Goal: Information Seeking & Learning: Understand process/instructions

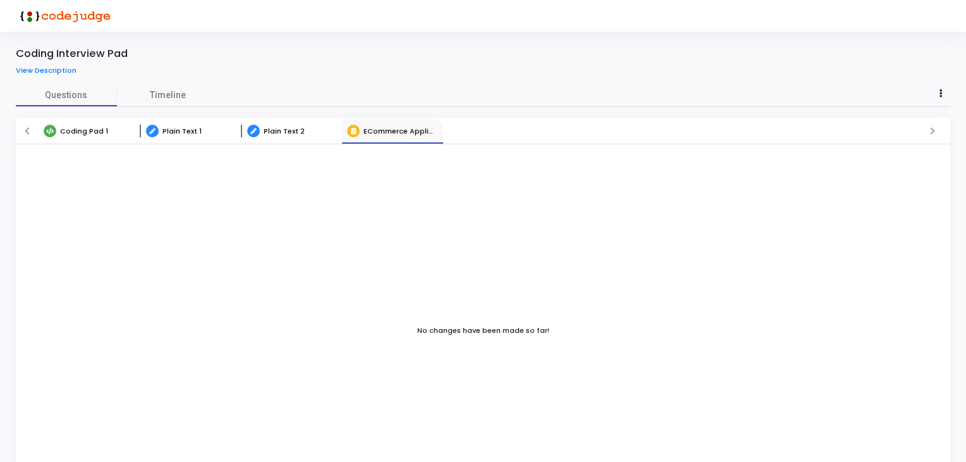
click at [111, 130] on link "Coding Pad 1" at bounding box center [89, 130] width 101 height 25
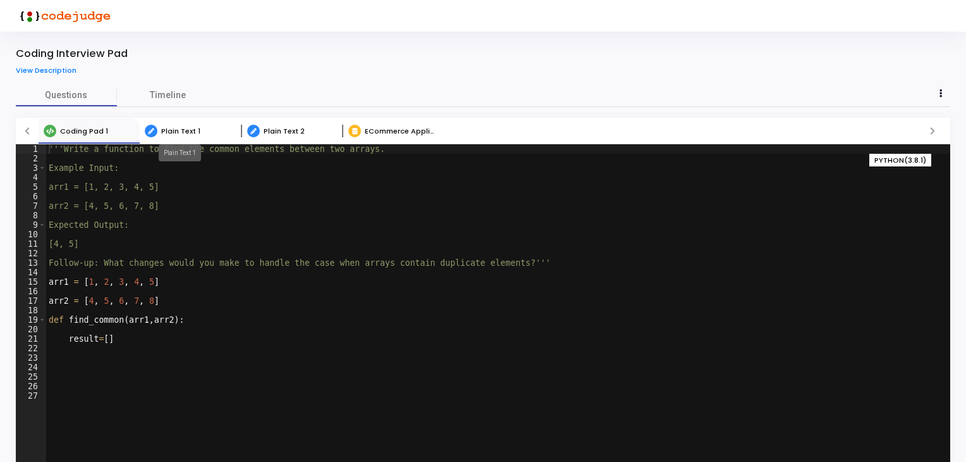
click at [178, 130] on span "Plain Text 1" at bounding box center [180, 131] width 39 height 10
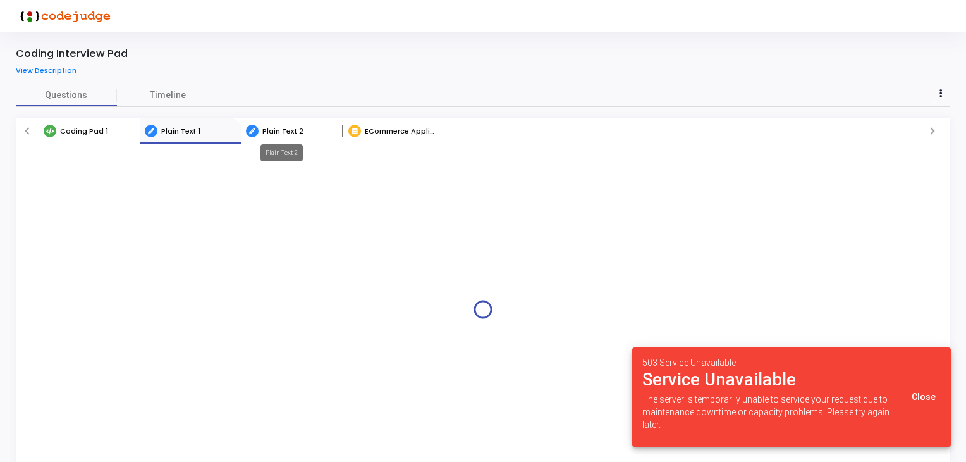
click at [276, 127] on span "Plain Text 2" at bounding box center [282, 131] width 41 height 10
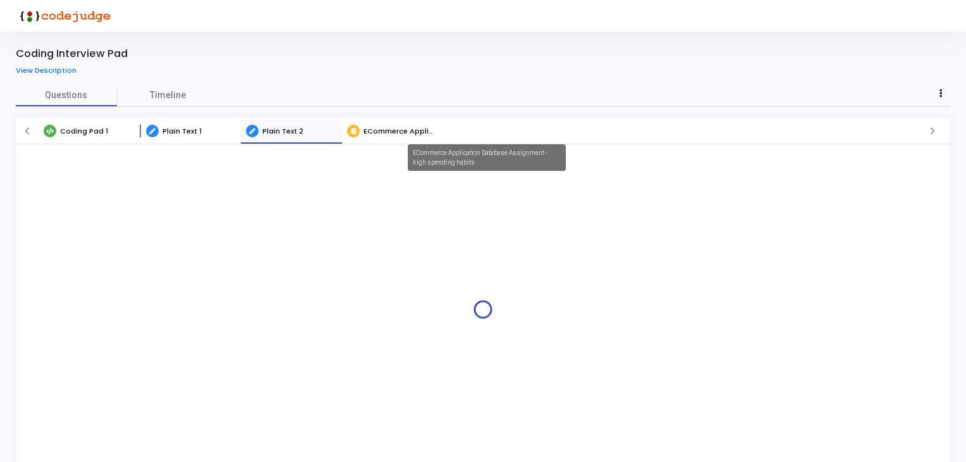
click at [370, 129] on span "ECommerce Application Database Assignment - high spending habits" at bounding box center [493, 131] width 258 height 10
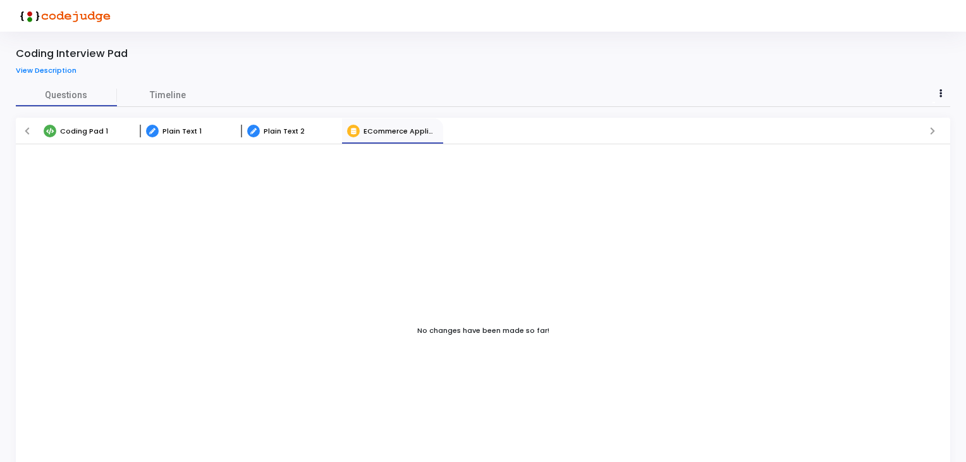
click at [292, 143] on div "Coding Pad 1 Plain Text 1 Plain Text 2 ECommerce Application Database Assignmen…" at bounding box center [483, 131] width 934 height 27
click at [280, 132] on span "Plain Text 2" at bounding box center [284, 131] width 41 height 10
